Goal: Task Accomplishment & Management: Manage account settings

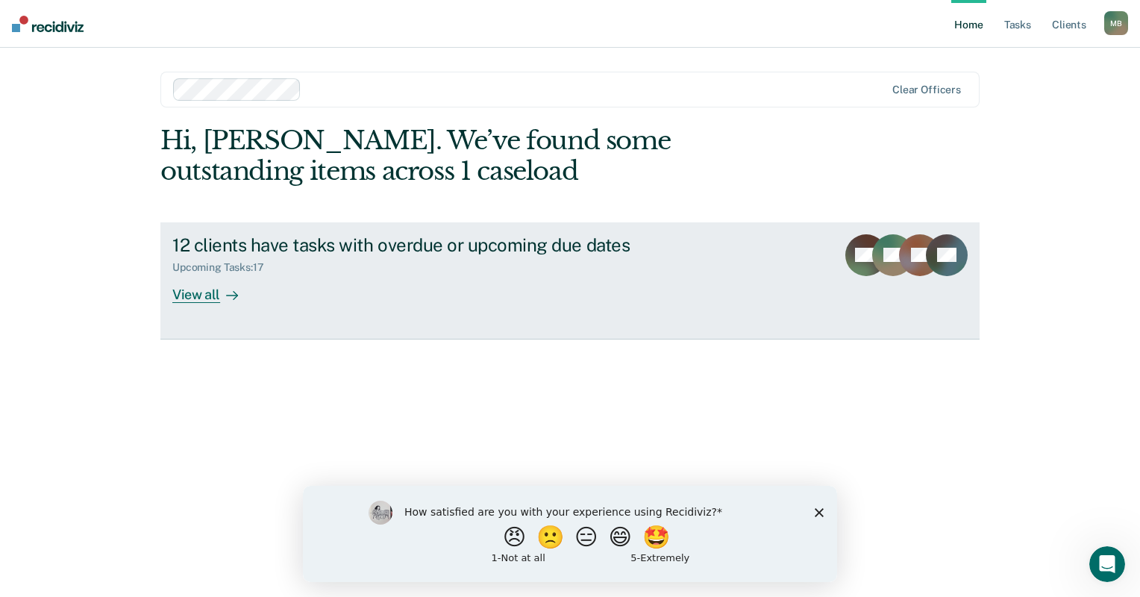
click at [407, 228] on link "12 clients have tasks with overdue or upcoming due dates Upcoming Tasks : 17 Vi…" at bounding box center [569, 280] width 819 height 117
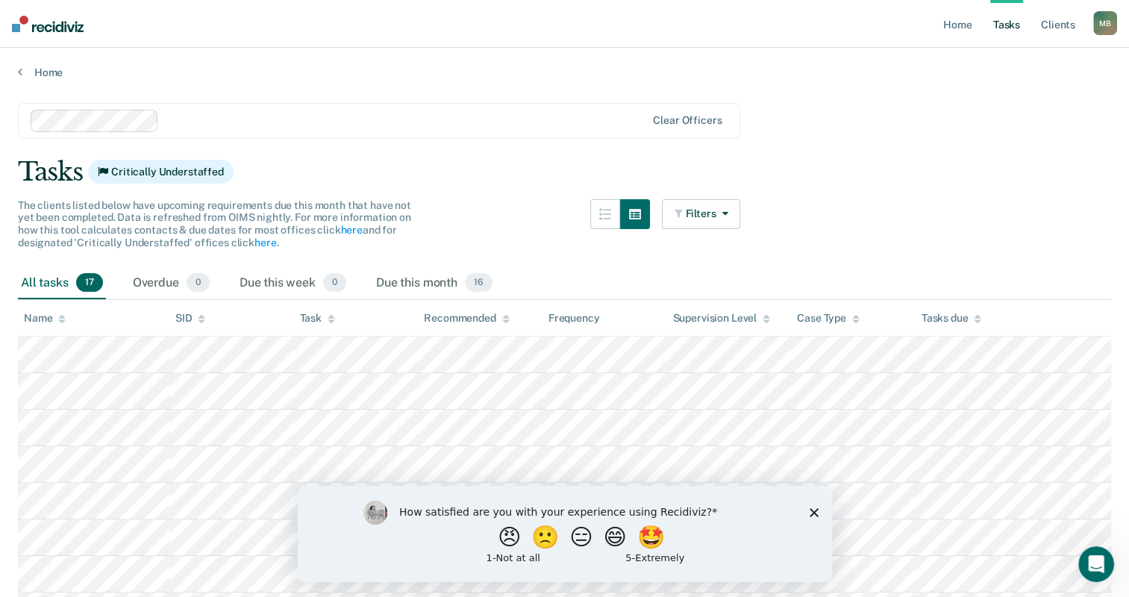
scroll to position [460, 0]
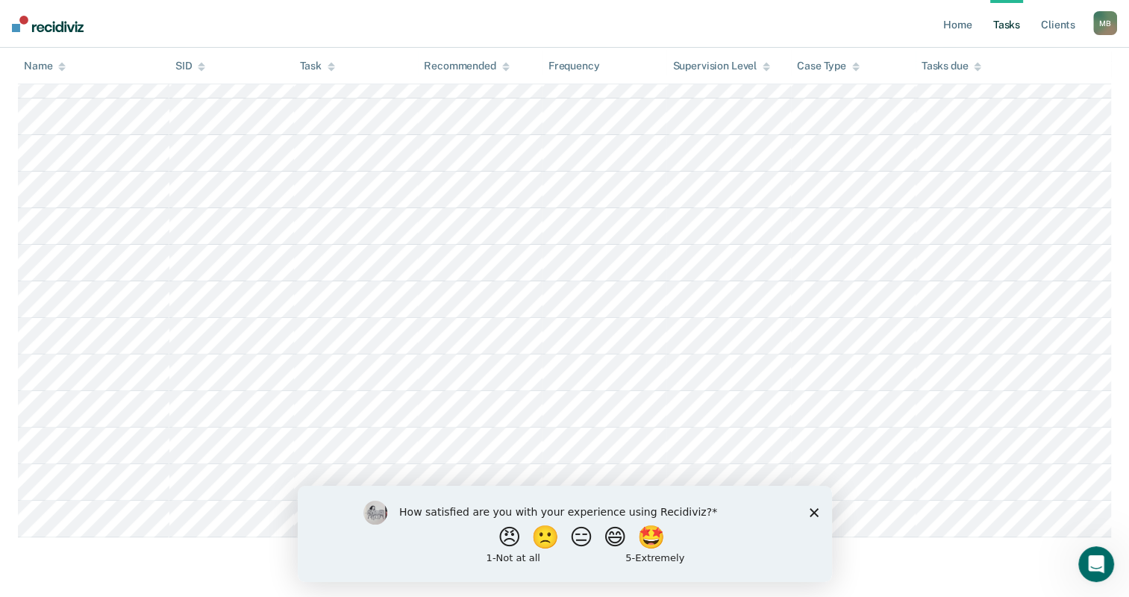
click at [810, 506] on div "How satisfied are you with your experience using Recidiviz? 😠 🙁 😑 😄 🤩 1 - Not a…" at bounding box center [564, 533] width 534 height 96
click at [810, 512] on icon "Close survey" at bounding box center [813, 511] width 9 height 9
